Goal: Check status: Check status

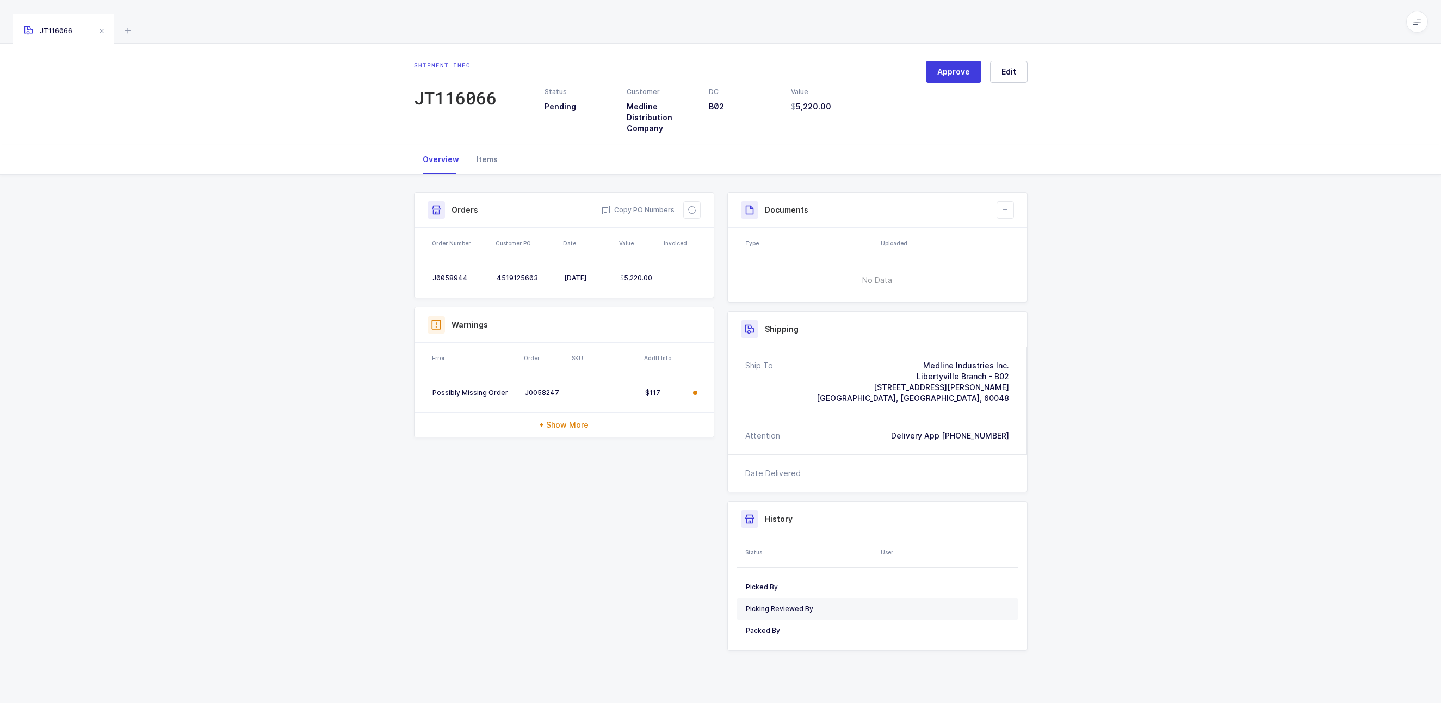
click at [486, 169] on div "Items" at bounding box center [487, 159] width 39 height 29
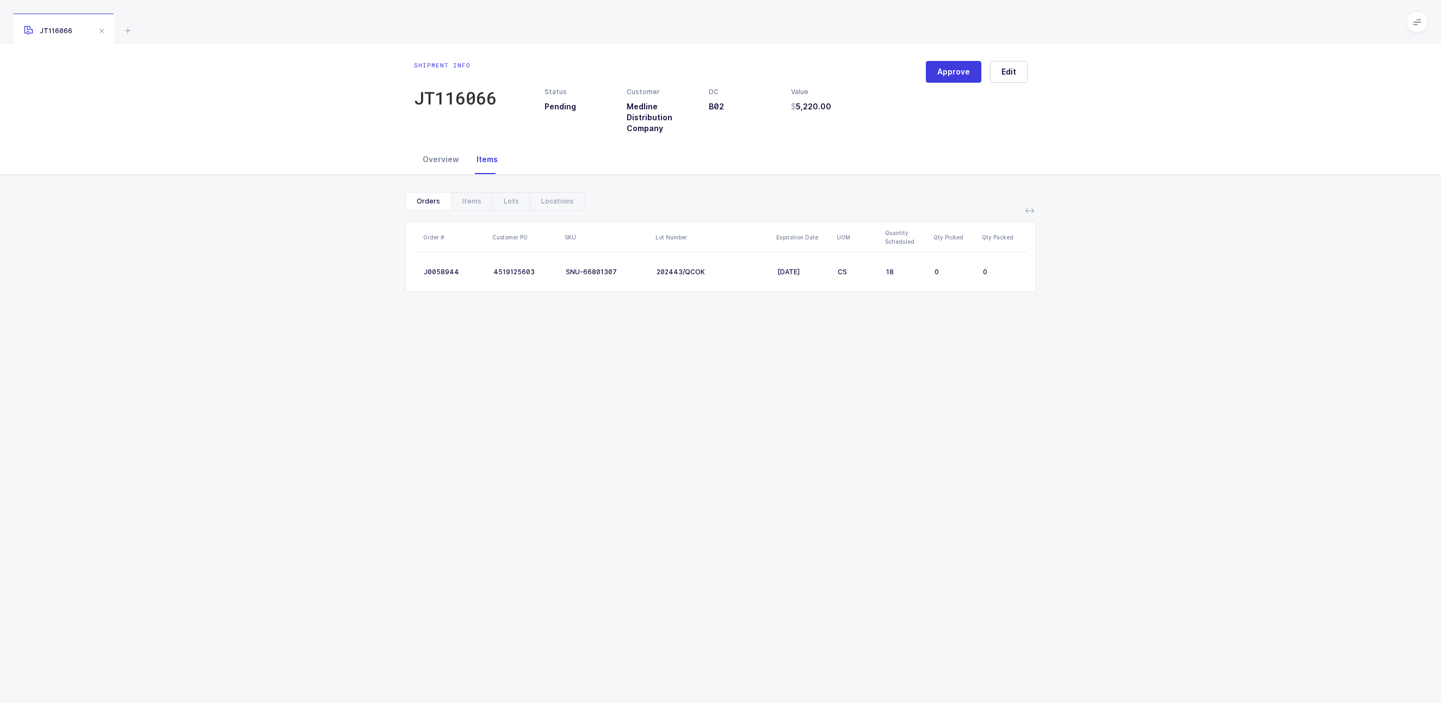
click at [447, 170] on div "Overview" at bounding box center [441, 159] width 54 height 29
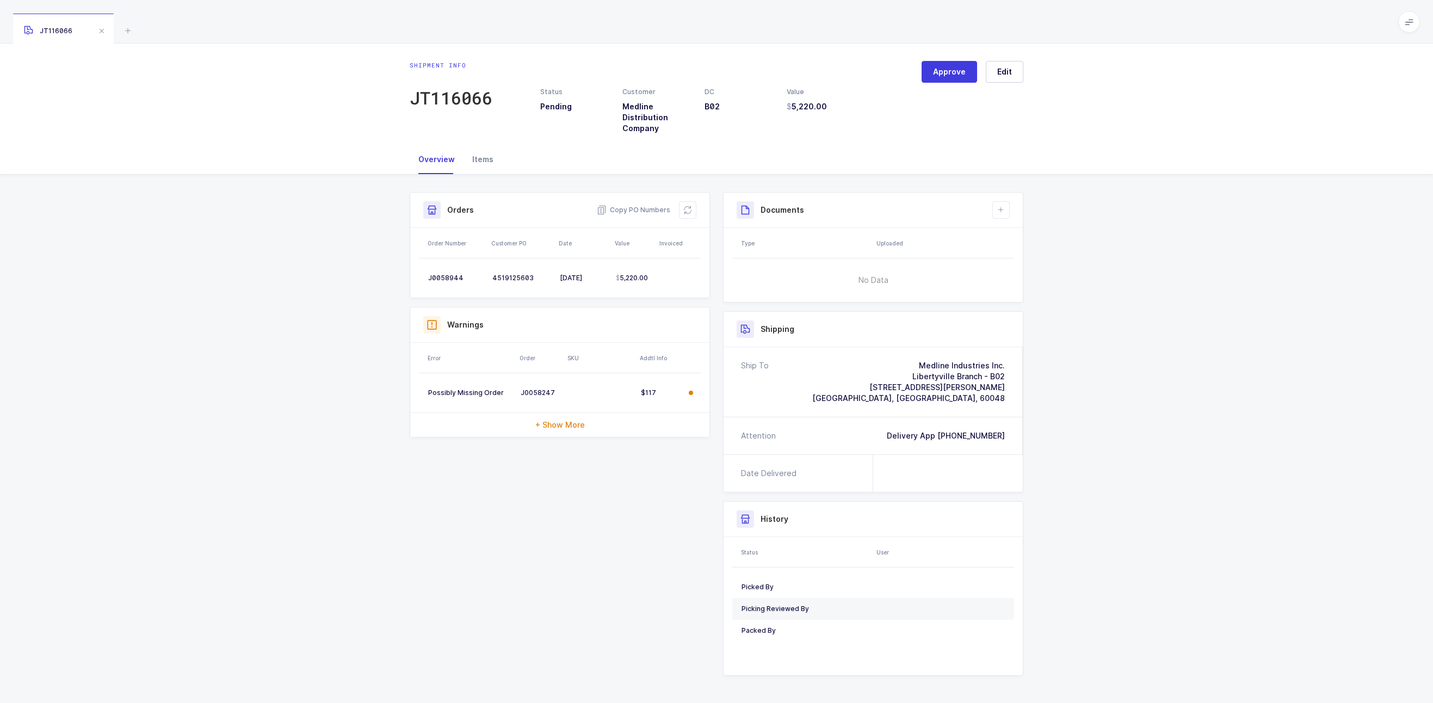
click at [474, 169] on div "Items" at bounding box center [482, 159] width 39 height 29
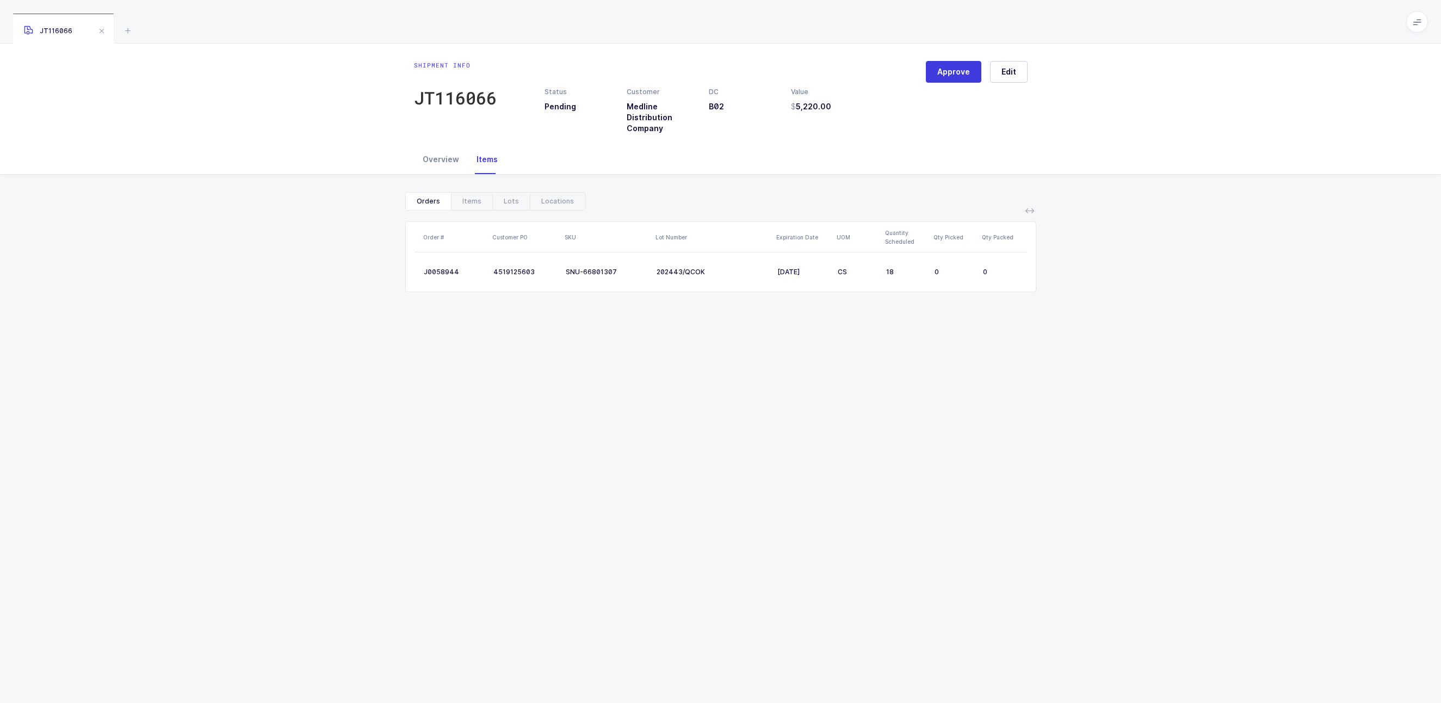
click at [449, 171] on div "Overview" at bounding box center [441, 159] width 54 height 29
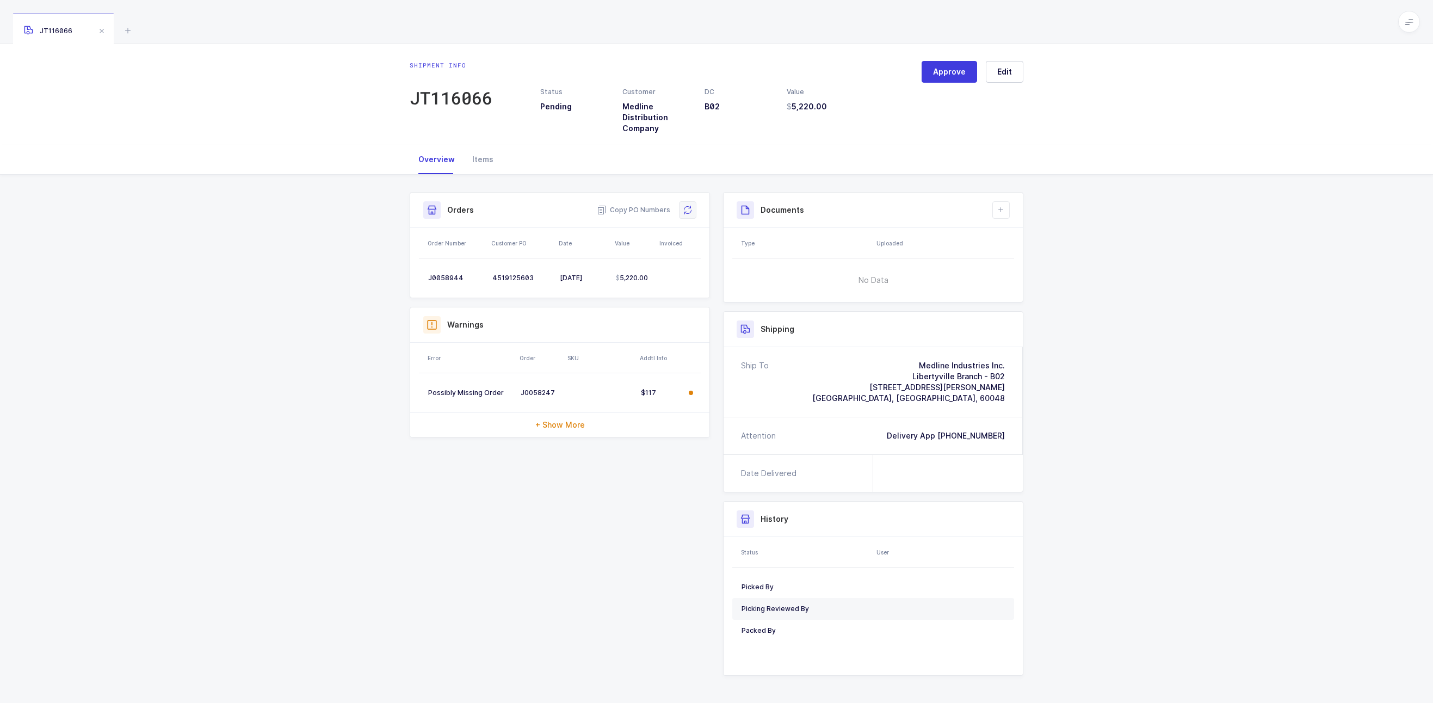
click at [685, 207] on icon at bounding box center [687, 210] width 9 height 9
click at [1149, 232] on div "Shipment Info Approve Shipment Number JT116066 Status Pending Customer Medline …" at bounding box center [716, 443] width 1433 height 536
click at [1162, 234] on div "Shipment Info Approve Shipment Number JT116066 Status Pending Customer Medline …" at bounding box center [716, 443] width 1433 height 536
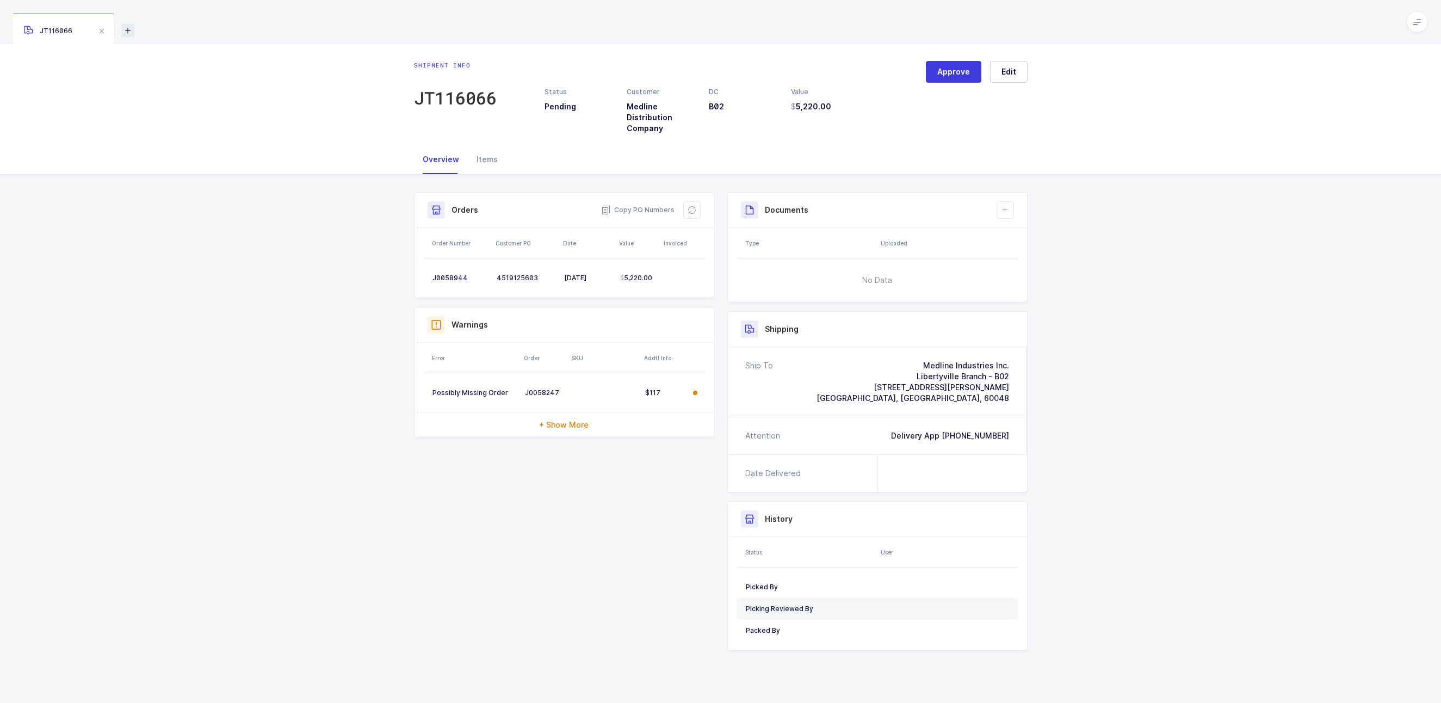
click at [127, 33] on icon at bounding box center [127, 30] width 13 height 13
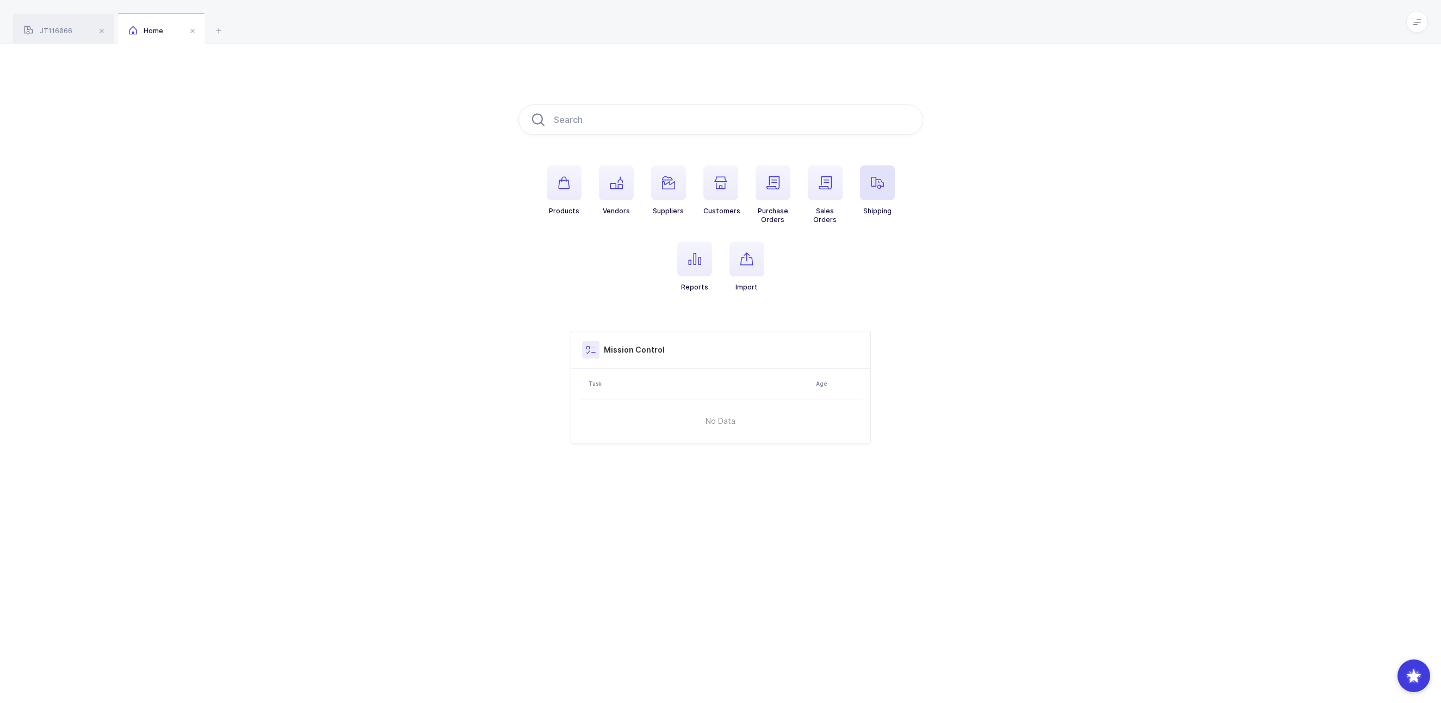
click at [889, 190] on span "button" at bounding box center [877, 182] width 35 height 35
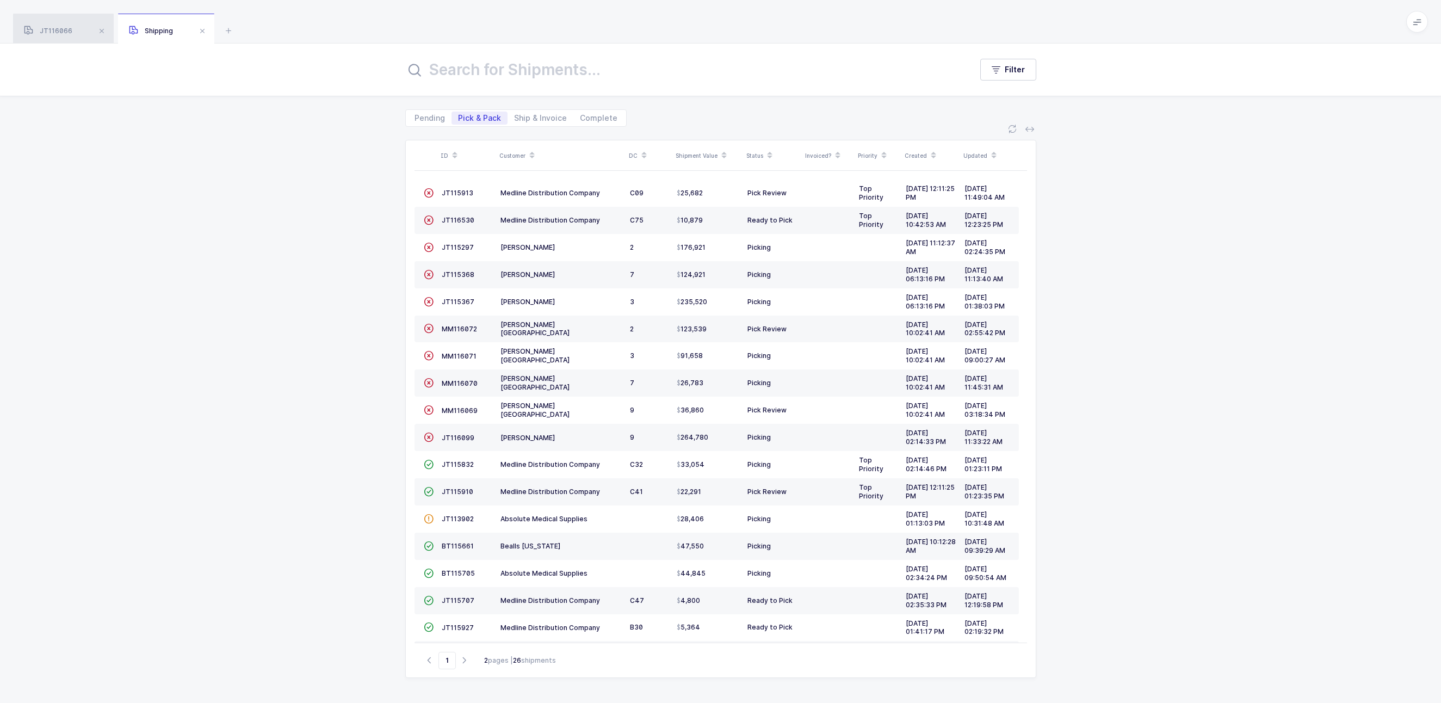
click at [58, 31] on span "JT116066" at bounding box center [48, 31] width 48 height 8
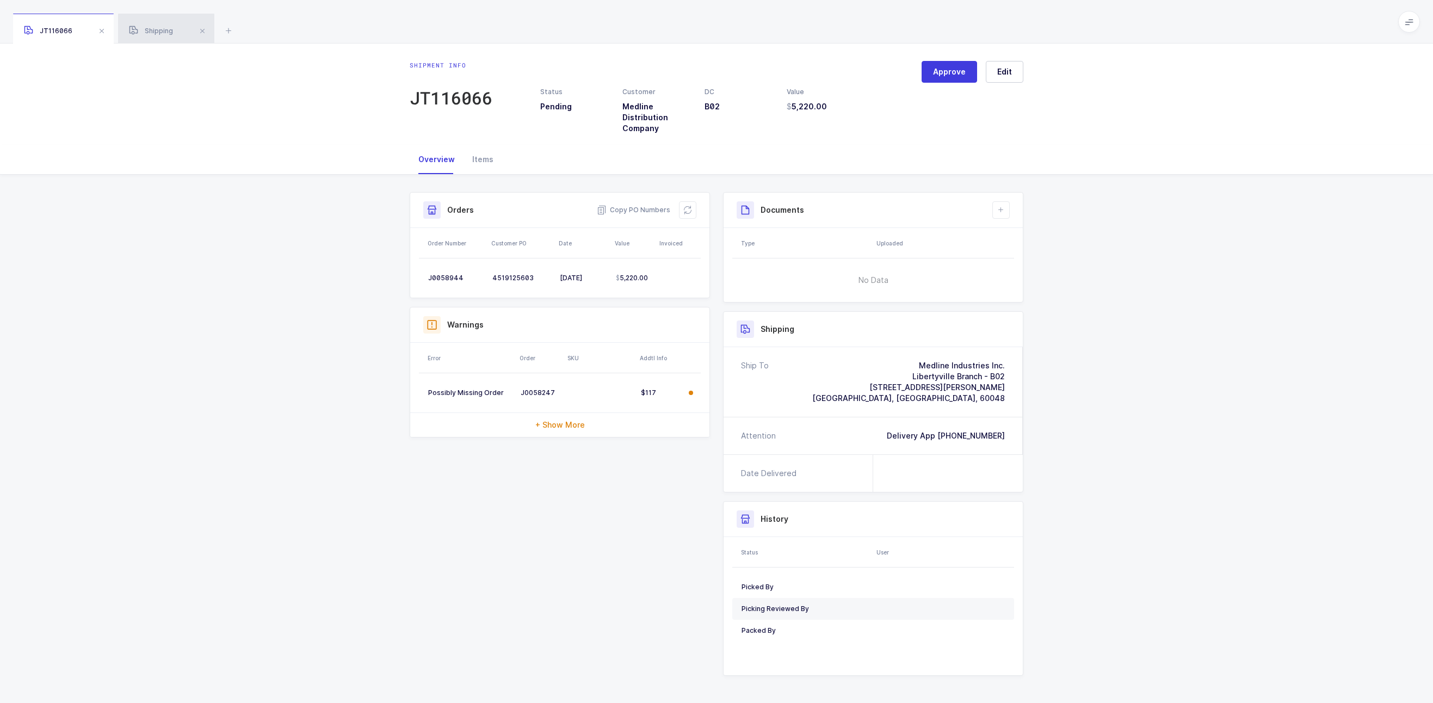
click at [167, 35] on div "Shipping" at bounding box center [166, 29] width 96 height 30
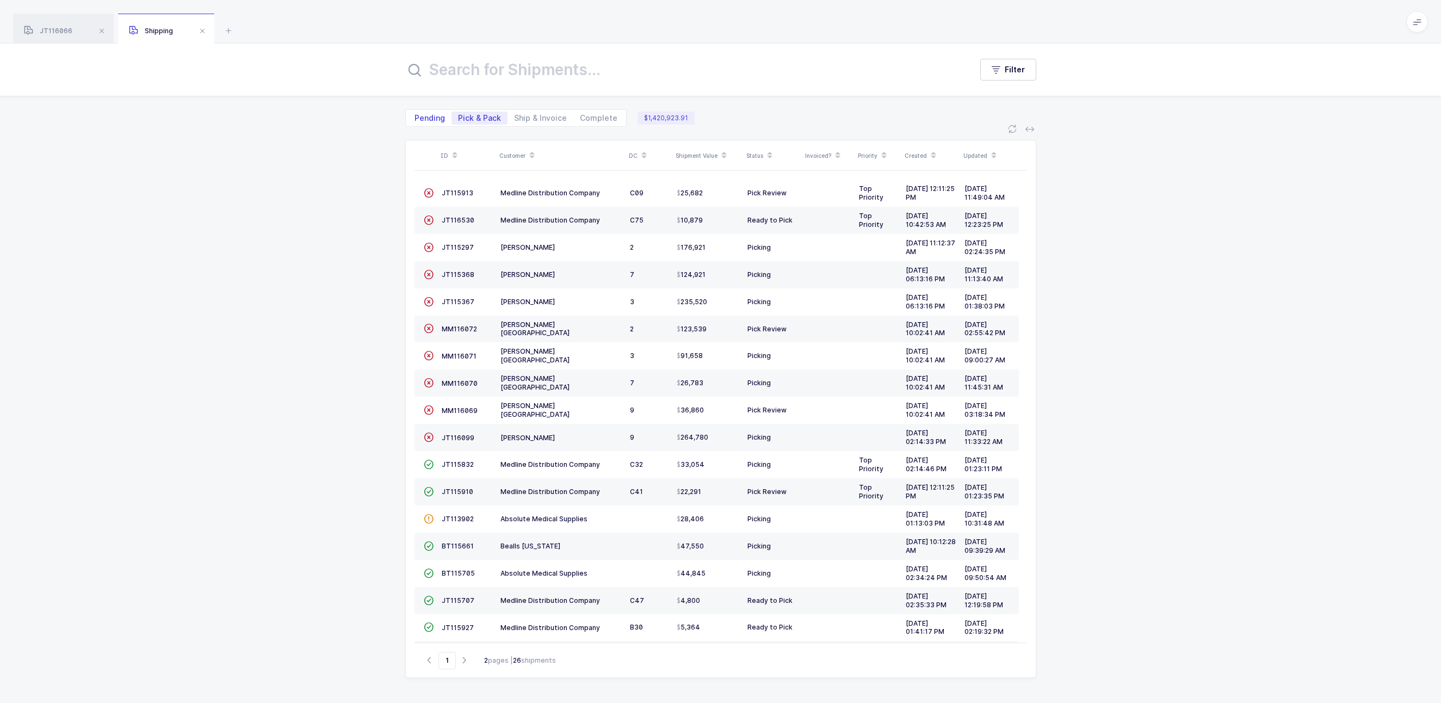
click at [423, 118] on span "Pending" at bounding box center [429, 118] width 30 height 8
click at [415, 118] on input "Pending" at bounding box center [411, 115] width 7 height 7
radio input "true"
radio input "false"
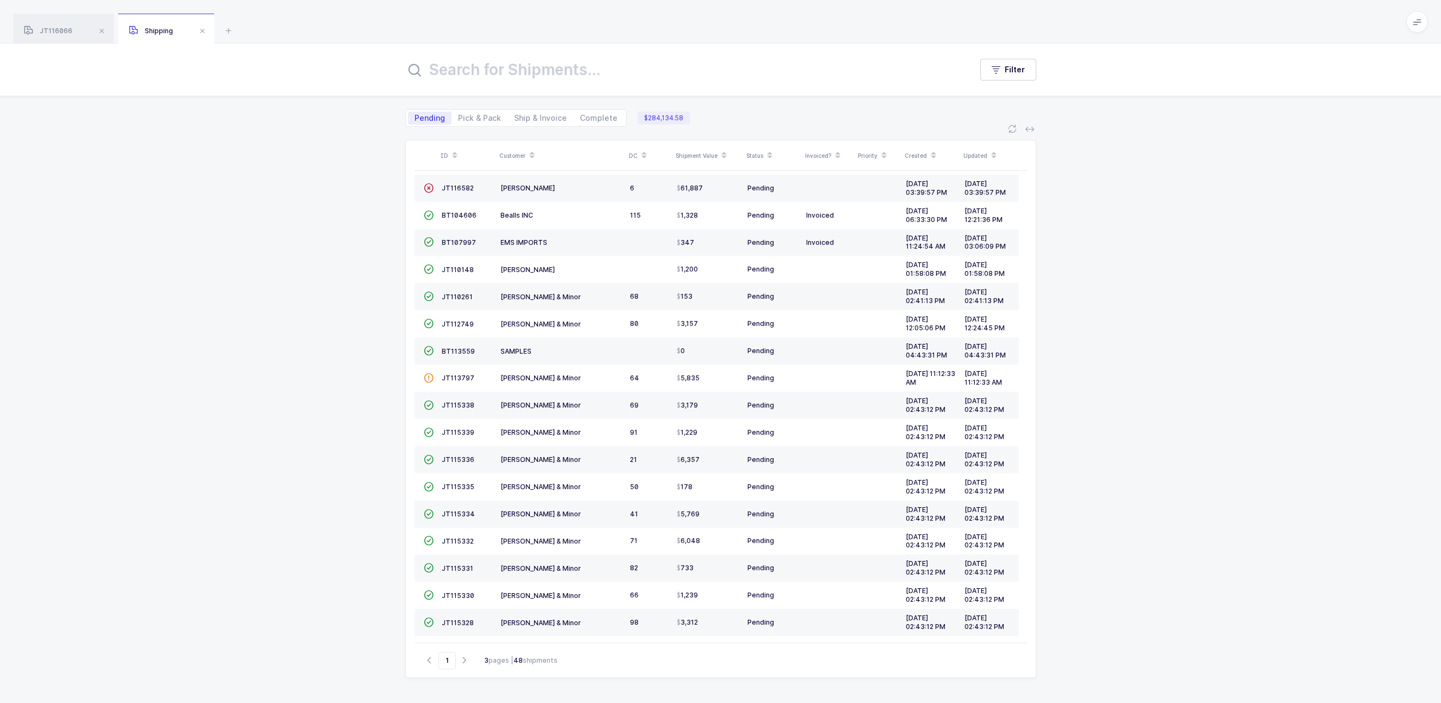
scroll to position [89, 0]
click at [68, 42] on div "JT116066" at bounding box center [63, 29] width 101 height 30
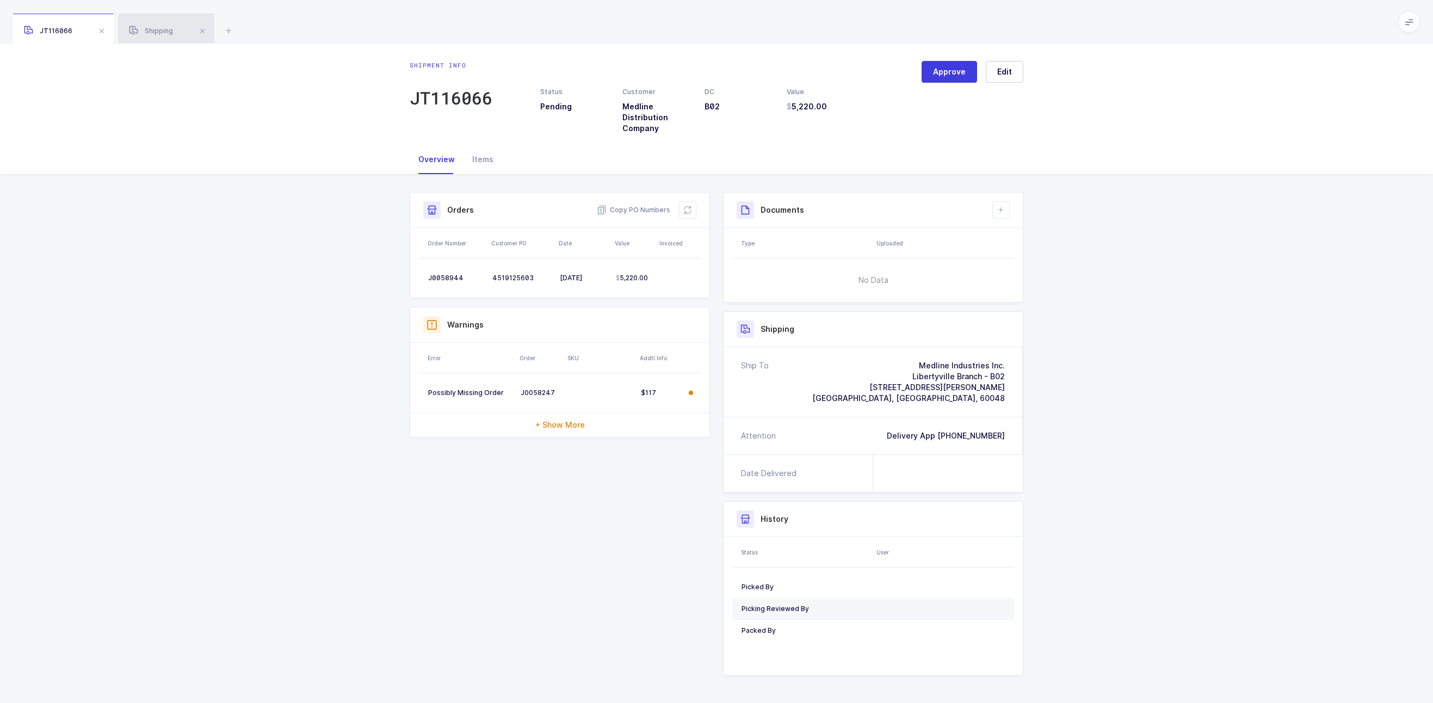
click at [143, 35] on div "Shipping" at bounding box center [166, 29] width 96 height 30
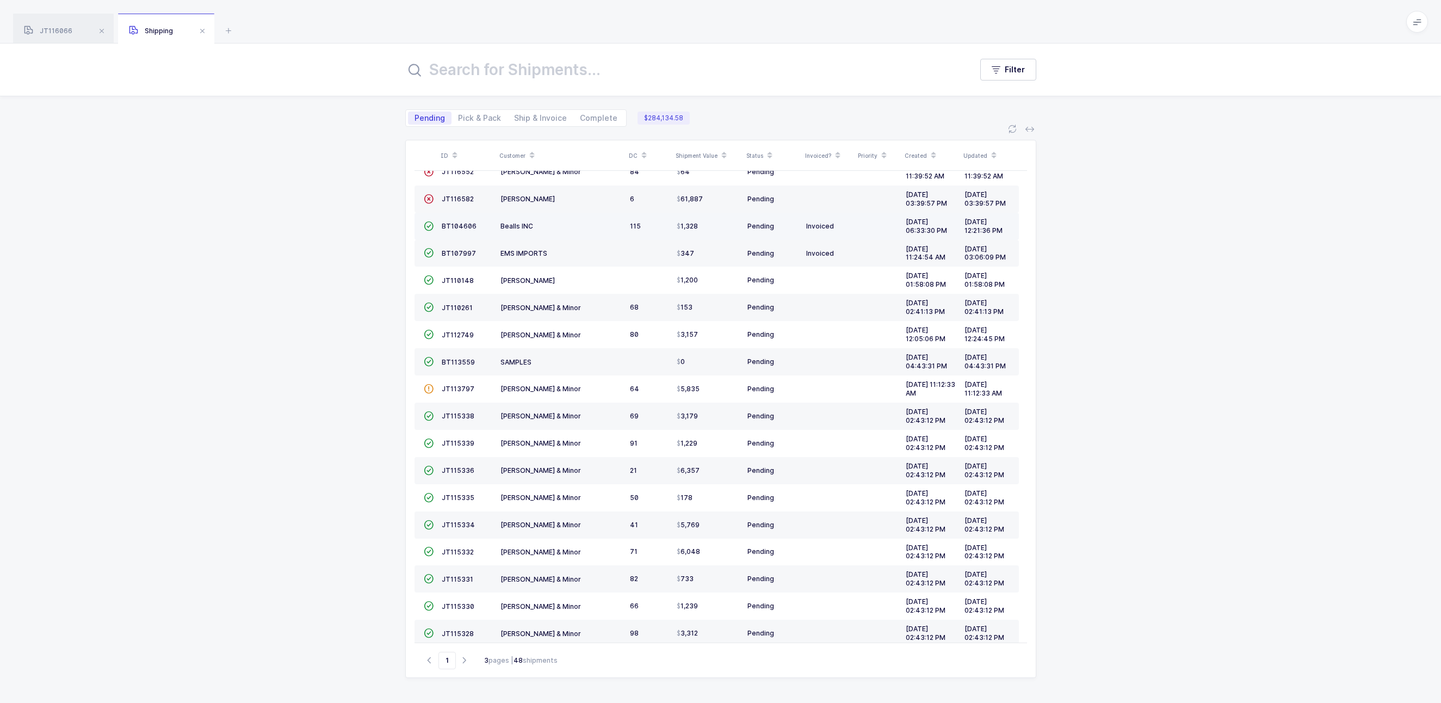
scroll to position [89, 0]
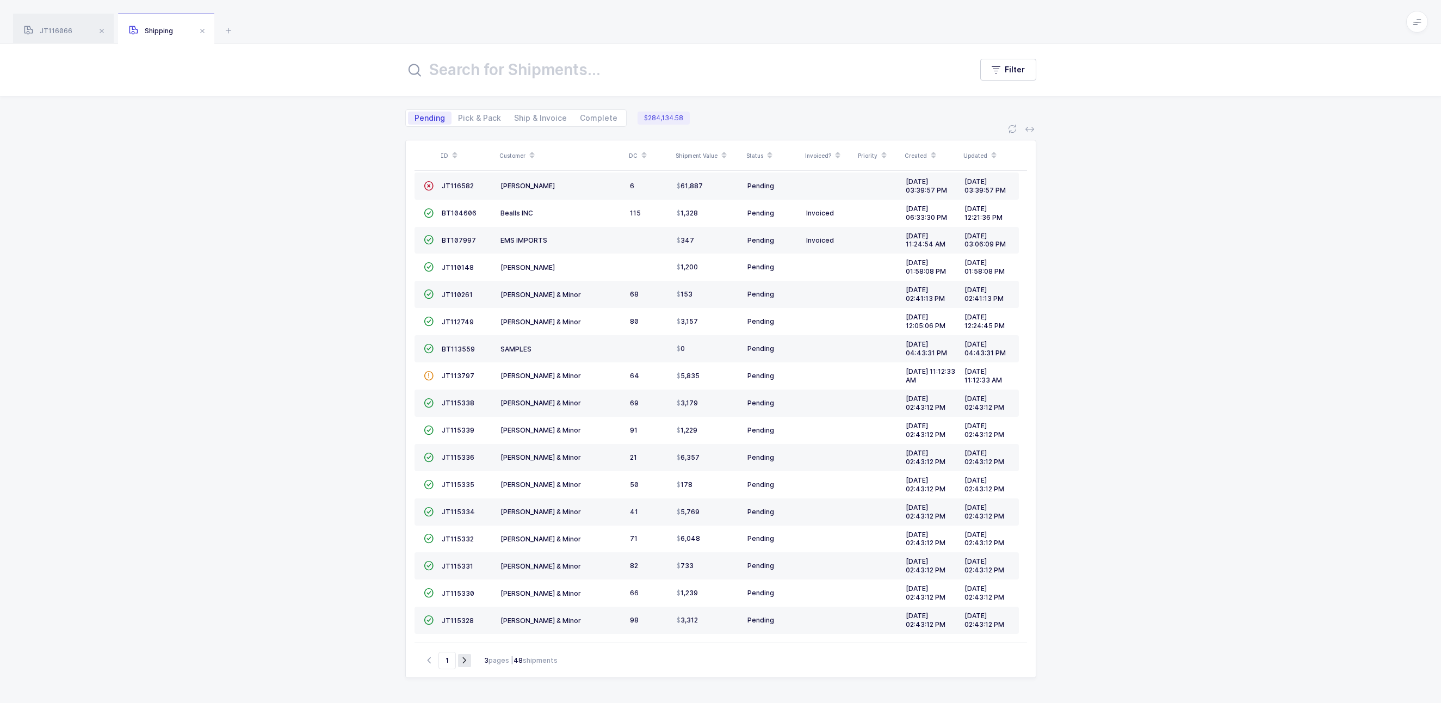
click at [462, 661] on icon "button" at bounding box center [464, 660] width 13 height 8
click at [469, 658] on icon "button" at bounding box center [464, 660] width 13 height 8
type input "3"
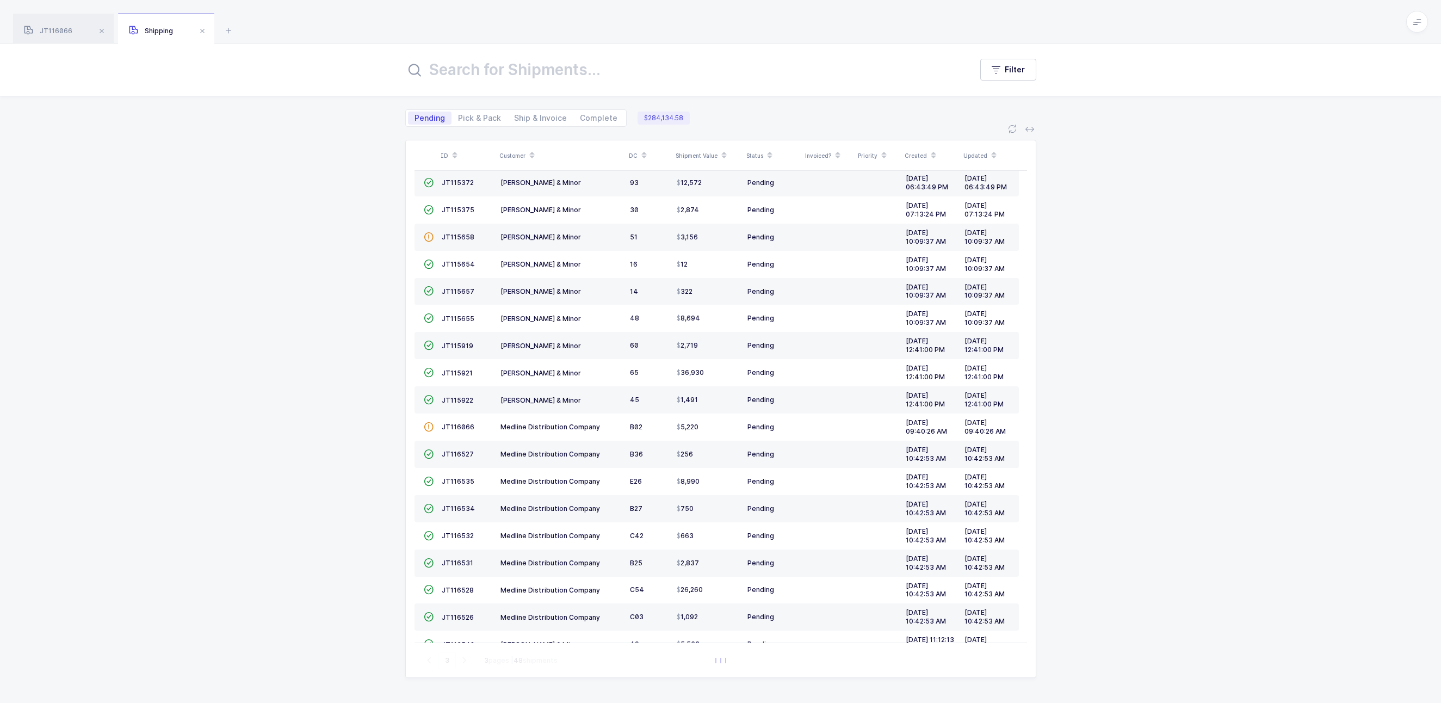
scroll to position [0, 0]
